Goal: Task Accomplishment & Management: Manage account settings

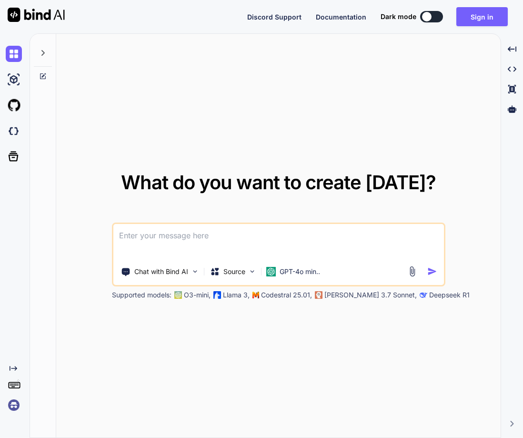
click at [8, 411] on img at bounding box center [14, 405] width 16 height 16
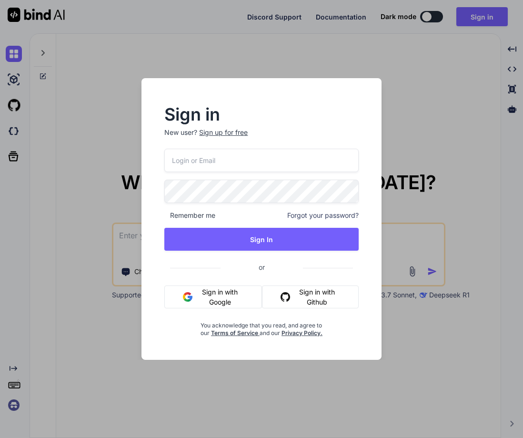
click at [298, 164] on input "email" at bounding box center [261, 160] width 194 height 23
paste input "[EMAIL_ADDRESS][DOMAIN_NAME]"
type input "[EMAIL_ADDRESS][DOMAIN_NAME]"
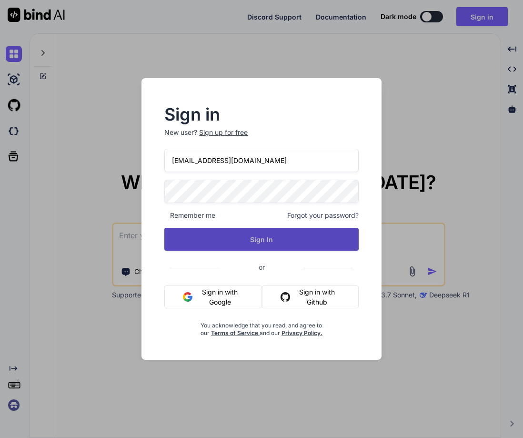
click at [255, 240] on button "Sign In" at bounding box center [261, 239] width 194 height 23
click at [265, 243] on button "Sign In" at bounding box center [261, 239] width 194 height 23
